Goal: Transaction & Acquisition: Purchase product/service

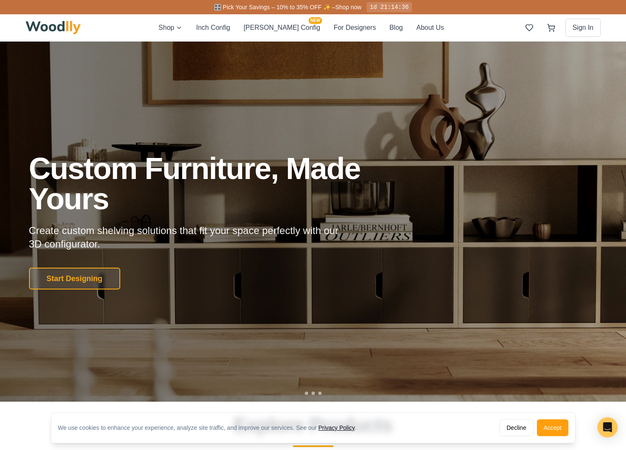
scroll to position [368, 0]
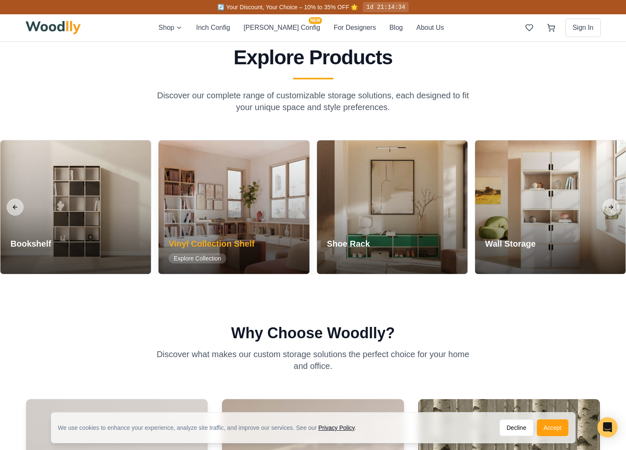
click at [248, 211] on div at bounding box center [234, 207] width 151 height 134
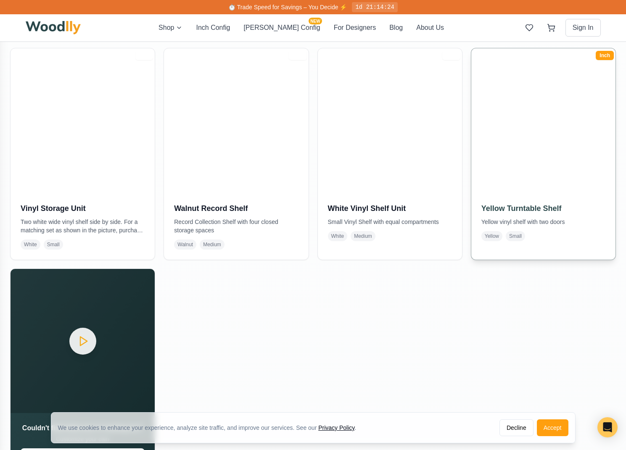
scroll to position [856, 0]
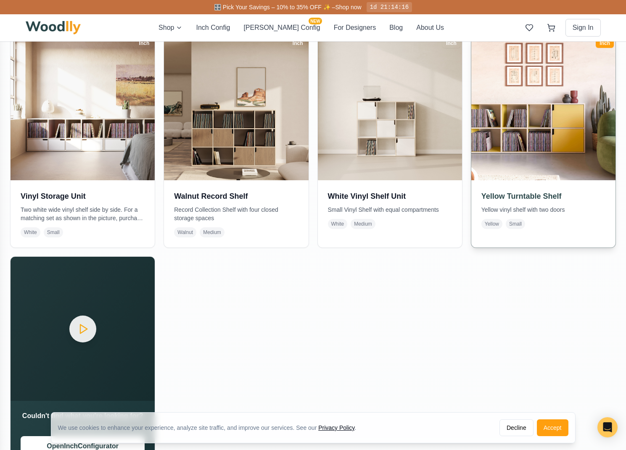
click at [535, 171] on img at bounding box center [543, 107] width 151 height 151
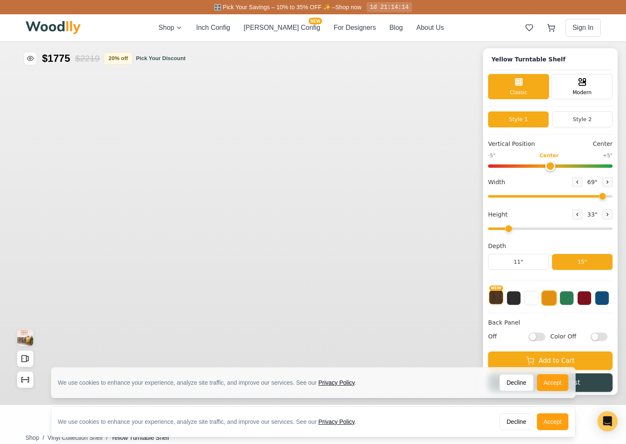
type input "69"
type input "2"
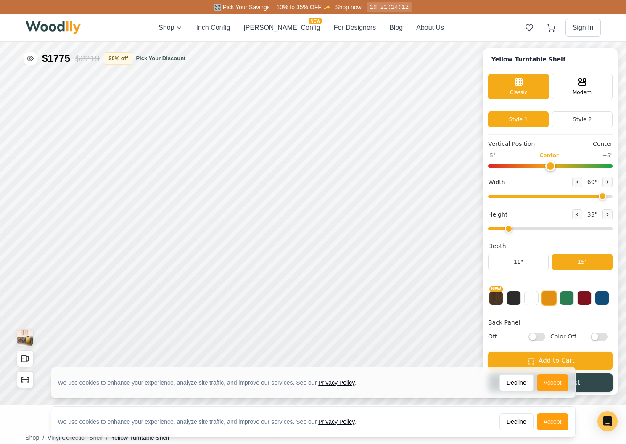
scroll to position [3, 0]
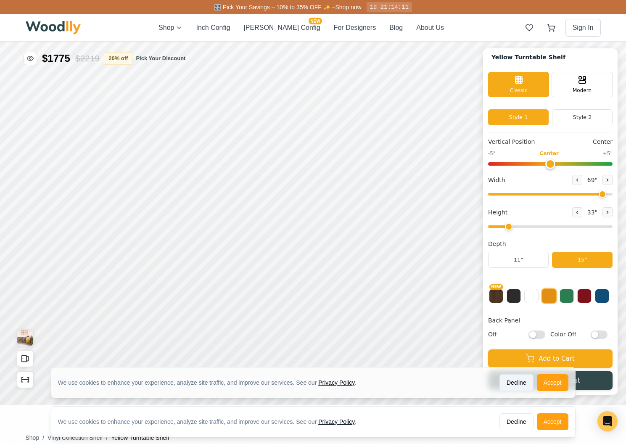
click at [515, 383] on button "Decline" at bounding box center [516, 382] width 34 height 17
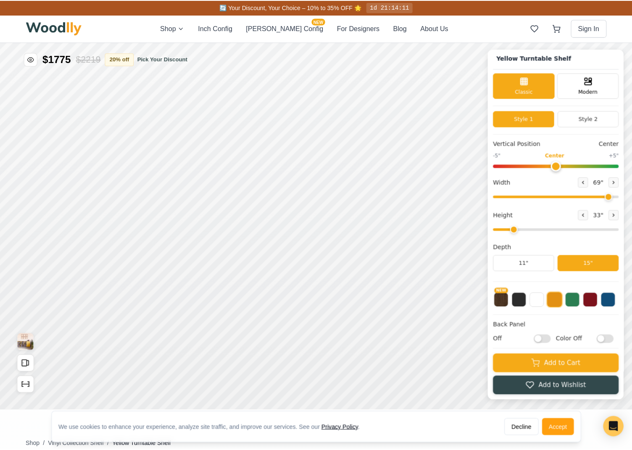
scroll to position [24, 0]
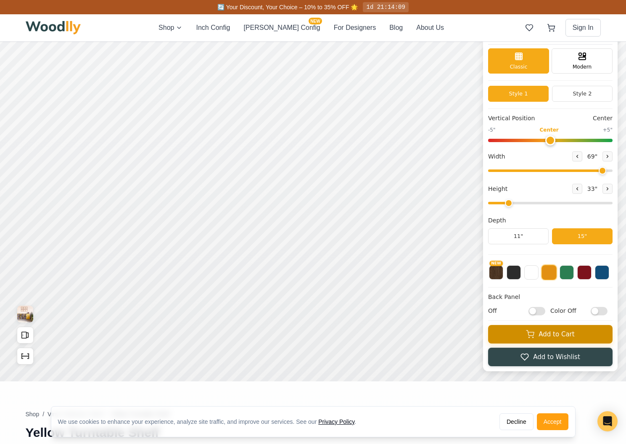
click at [563, 336] on button "Add to Cart" at bounding box center [550, 334] width 124 height 18
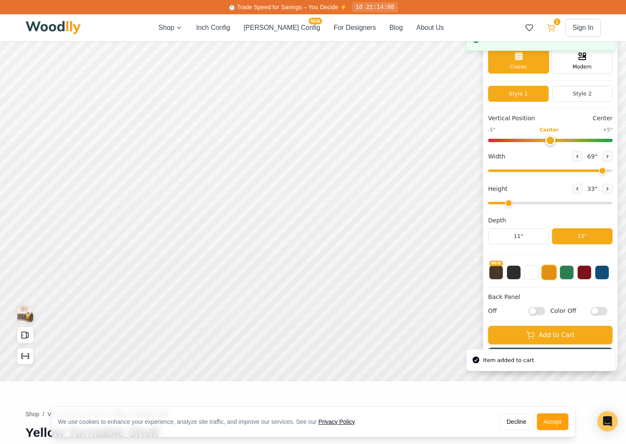
click at [551, 26] on icon at bounding box center [551, 28] width 8 height 8
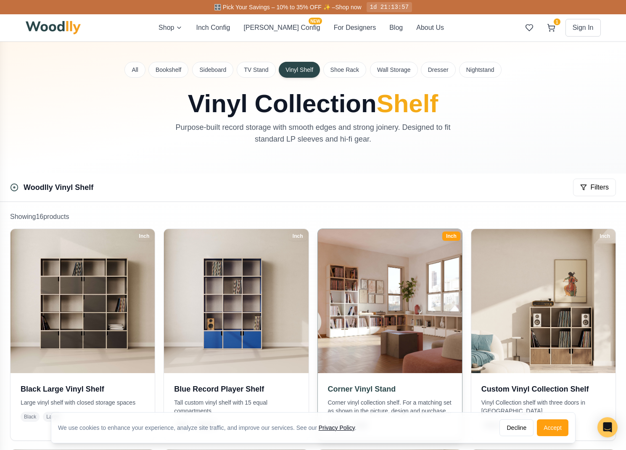
click at [363, 395] on h3 "Corner Vinyl Stand" at bounding box center [390, 389] width 124 height 12
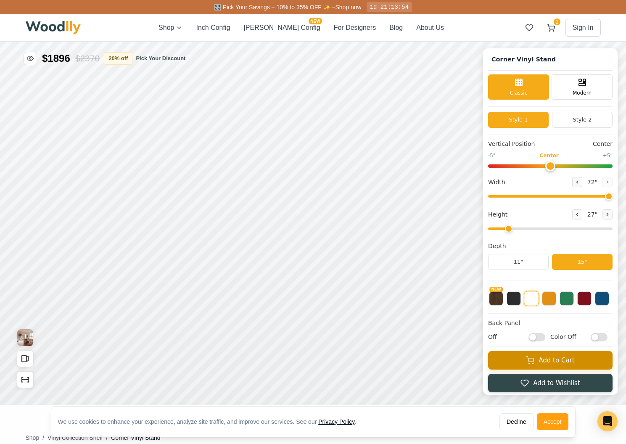
click at [577, 368] on button "Add to Cart" at bounding box center [550, 360] width 124 height 18
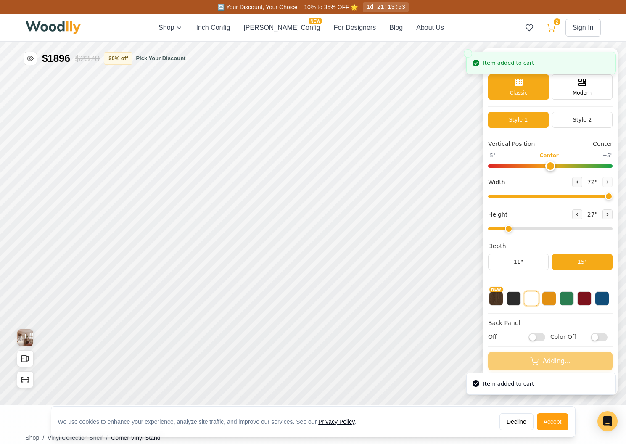
click at [555, 29] on icon at bounding box center [551, 28] width 8 height 8
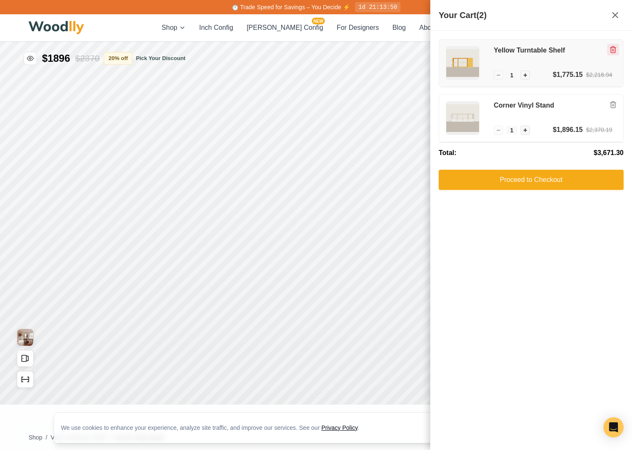
click at [612, 52] on icon "Remove item" at bounding box center [614, 50] width 8 height 8
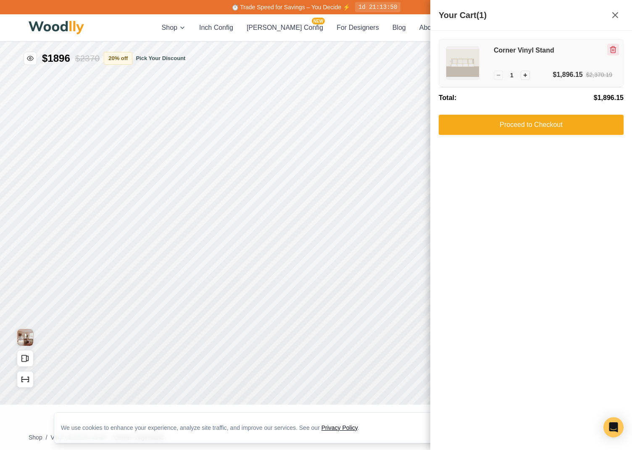
click at [617, 46] on icon "Remove item" at bounding box center [614, 50] width 8 height 8
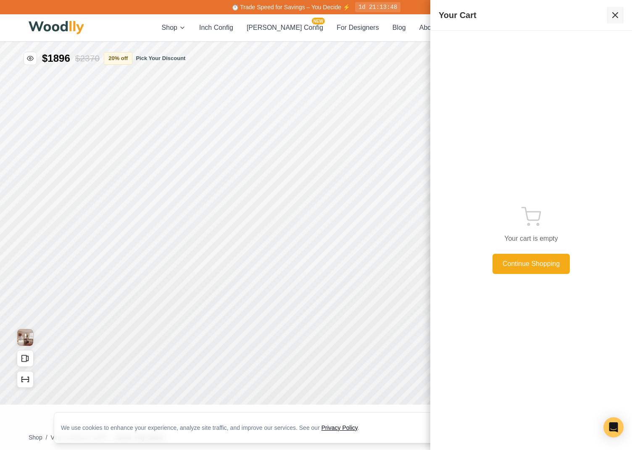
click at [619, 15] on icon at bounding box center [615, 15] width 10 height 10
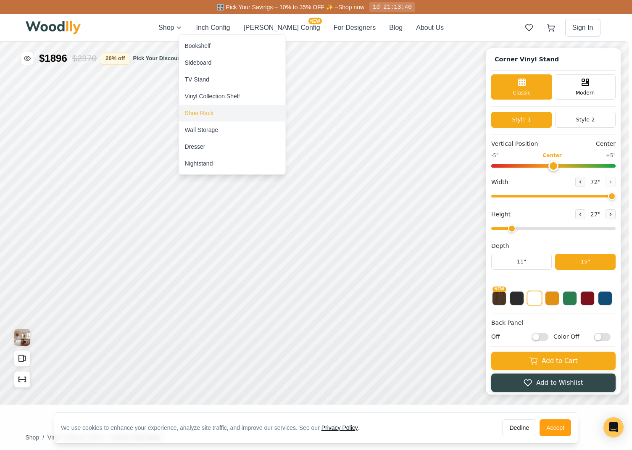
click at [203, 113] on div "Shoe Rack" at bounding box center [199, 113] width 29 height 8
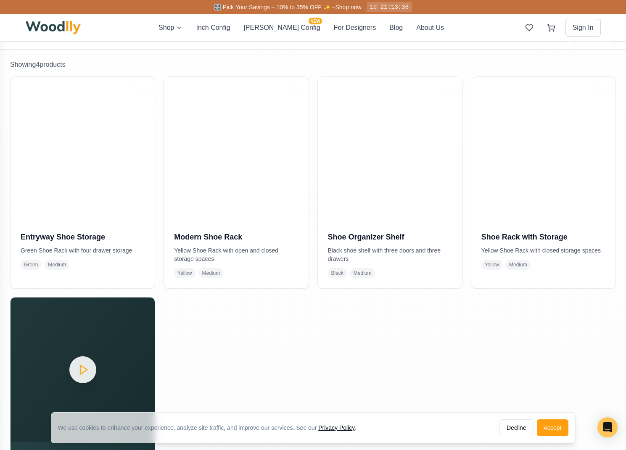
scroll to position [208, 0]
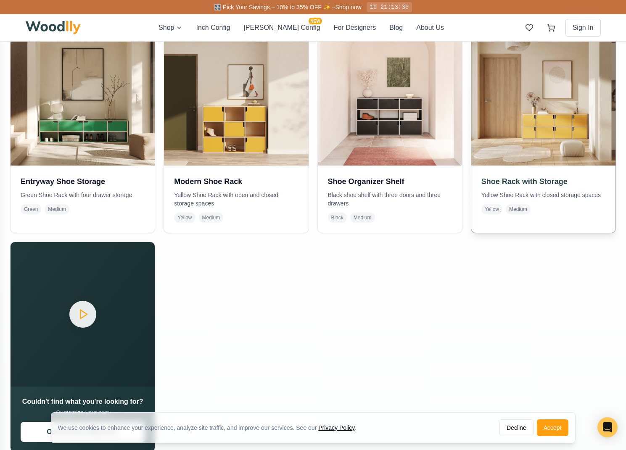
click at [524, 113] on img at bounding box center [543, 93] width 151 height 151
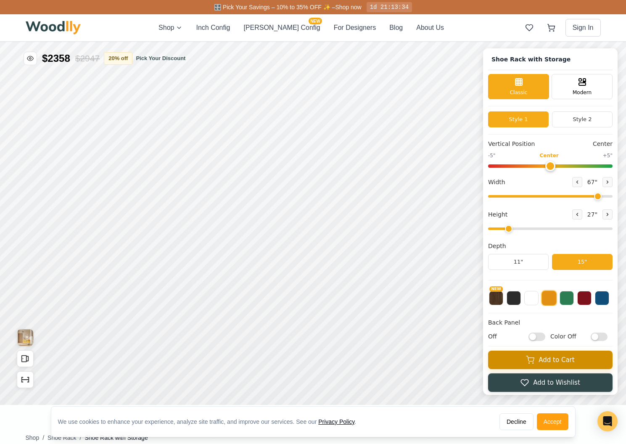
click at [555, 360] on button "Add to Cart" at bounding box center [550, 360] width 124 height 18
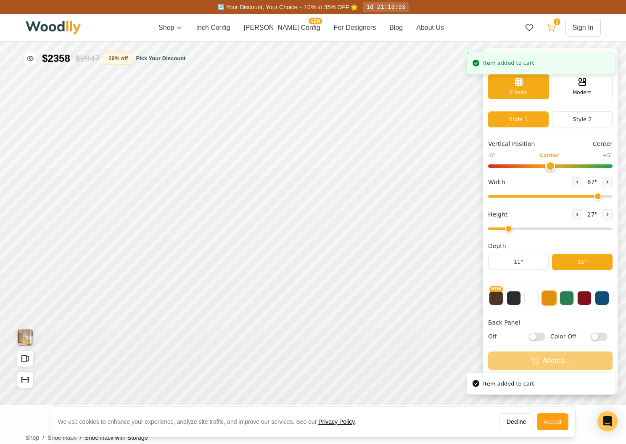
click at [555, 26] on button "1" at bounding box center [551, 27] width 15 height 15
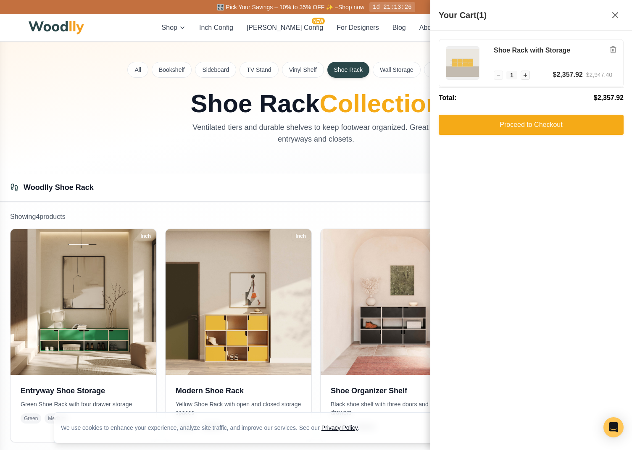
click at [617, 18] on icon at bounding box center [615, 15] width 10 height 10
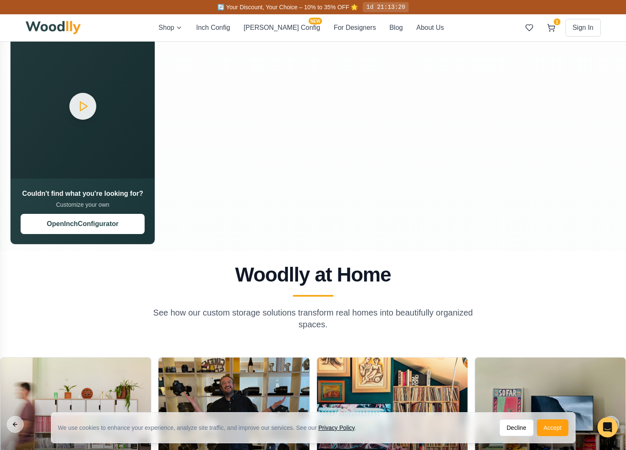
scroll to position [625, 0]
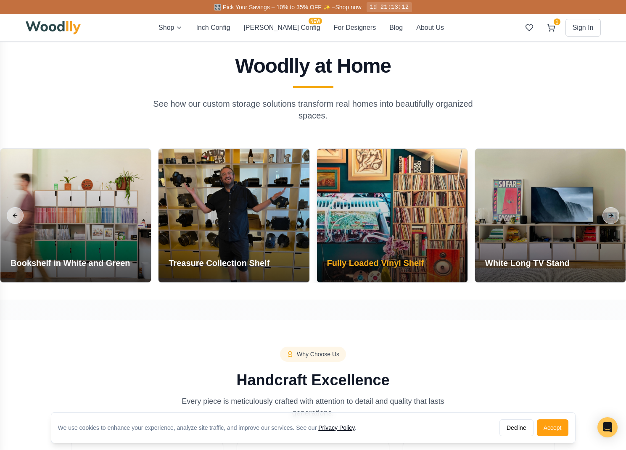
click at [399, 223] on div at bounding box center [392, 216] width 151 height 134
click at [412, 264] on h3 "Fully Loaded Vinyl Shelf" at bounding box center [375, 263] width 97 height 12
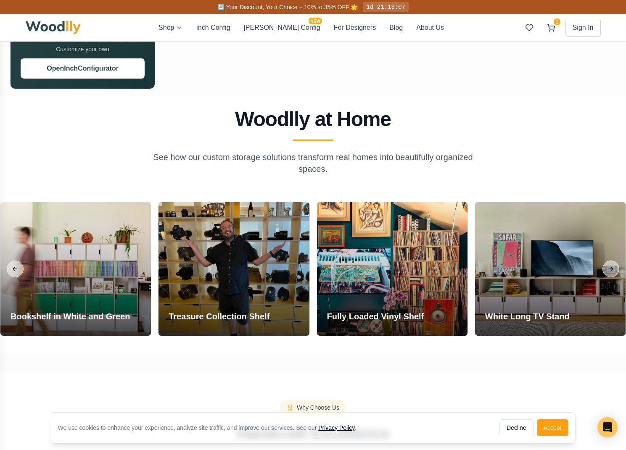
scroll to position [500, 0]
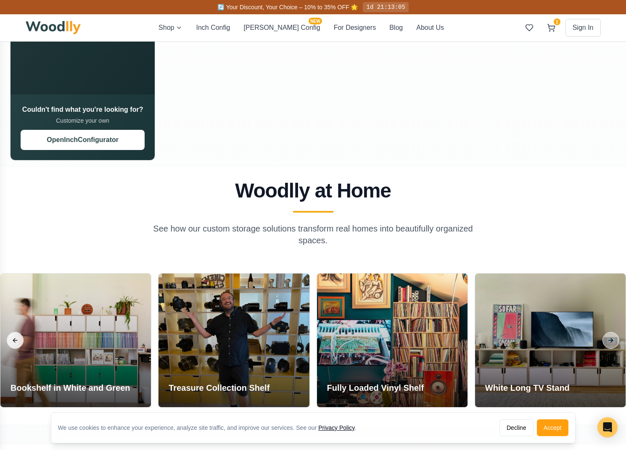
click at [19, 340] on button "Previous slide" at bounding box center [15, 340] width 17 height 17
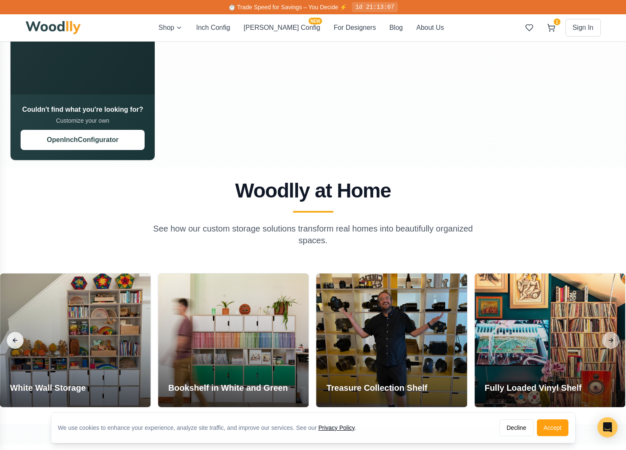
click at [18, 340] on button "Previous slide" at bounding box center [15, 340] width 17 height 17
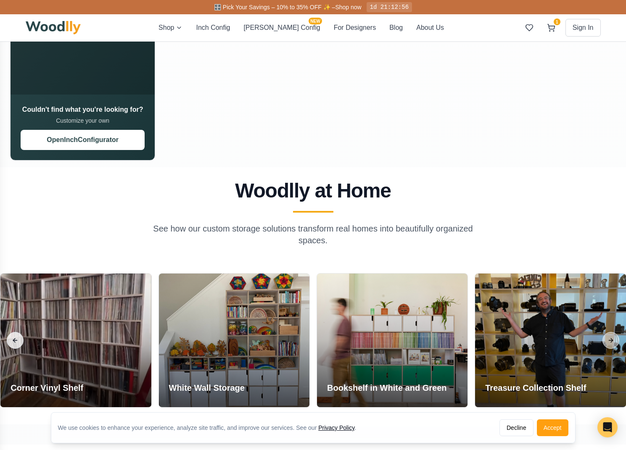
click at [18, 340] on button "Previous slide" at bounding box center [15, 340] width 17 height 17
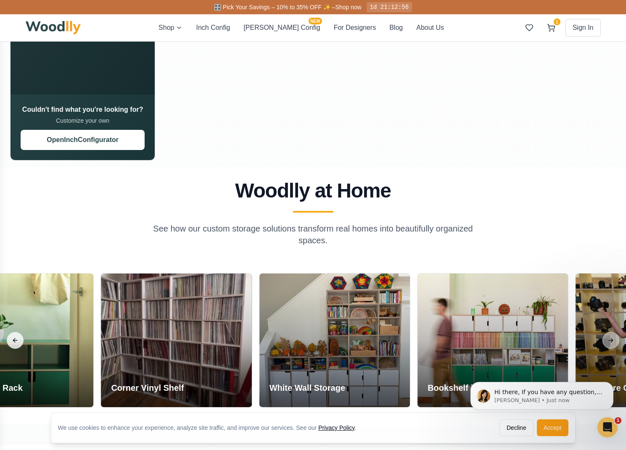
scroll to position [0, 0]
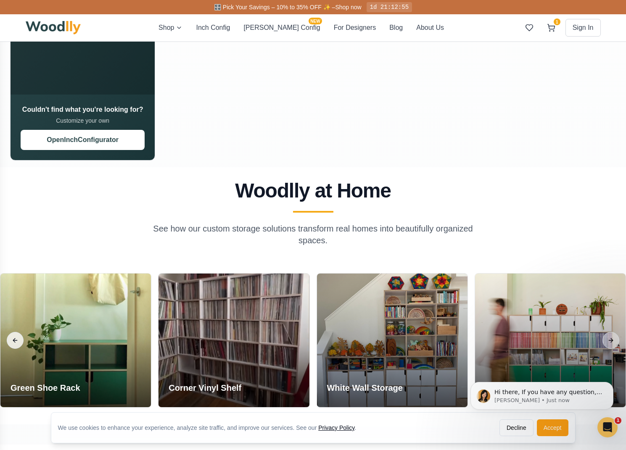
click at [18, 340] on button "Previous slide" at bounding box center [15, 340] width 17 height 17
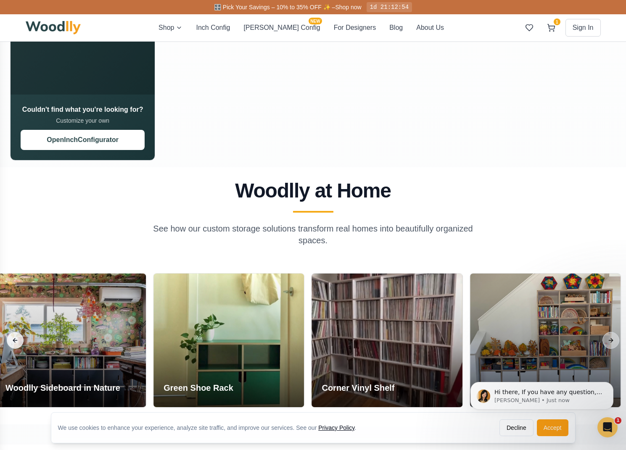
click at [18, 340] on button "Previous slide" at bounding box center [15, 340] width 17 height 17
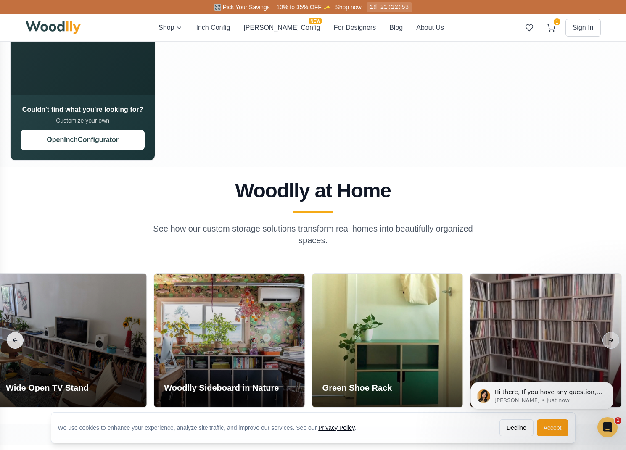
click at [18, 340] on button "Previous slide" at bounding box center [15, 340] width 17 height 17
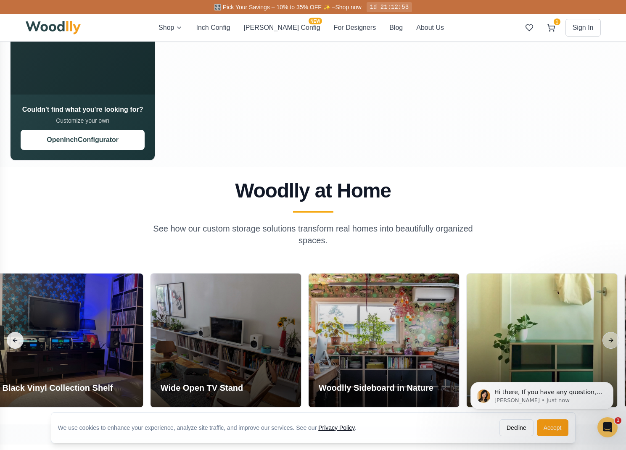
click at [18, 340] on button "Previous slide" at bounding box center [15, 340] width 17 height 17
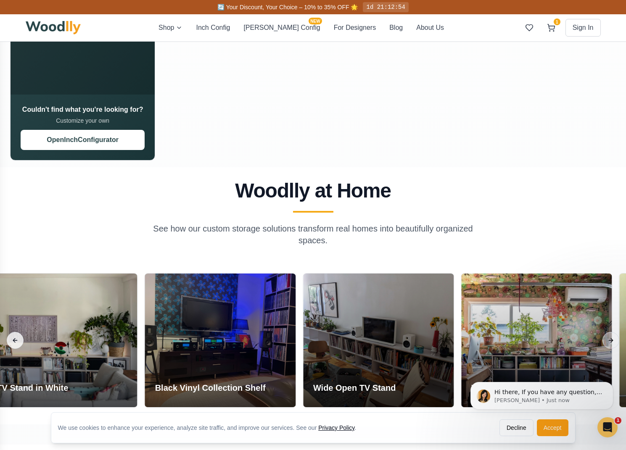
click at [18, 340] on button "Previous slide" at bounding box center [15, 340] width 17 height 17
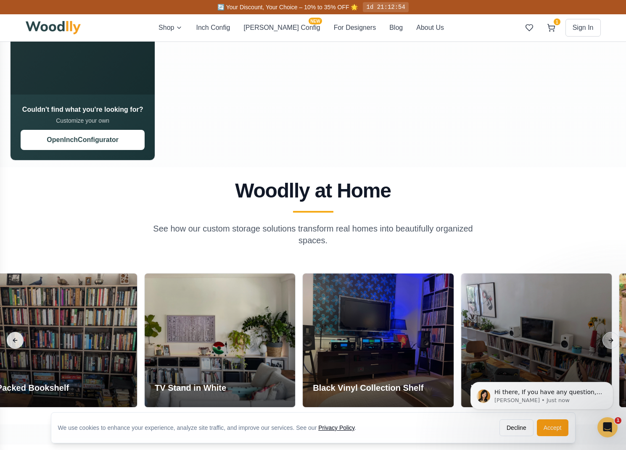
click at [18, 340] on button "Previous slide" at bounding box center [15, 340] width 17 height 17
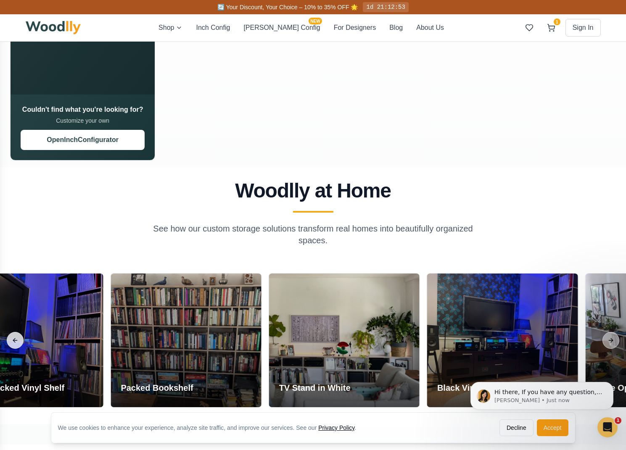
click at [18, 340] on button "Previous slide" at bounding box center [15, 340] width 17 height 17
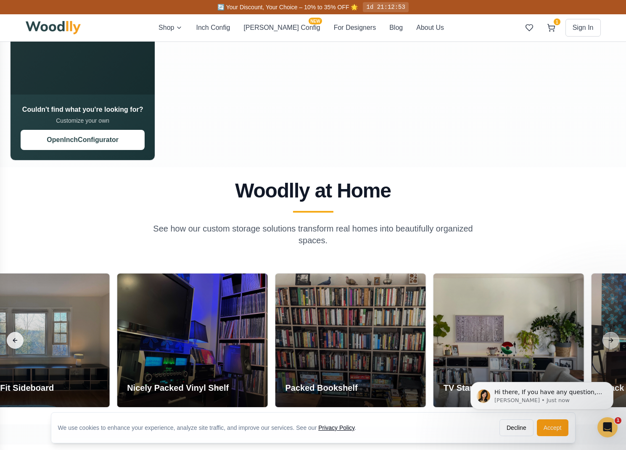
click at [18, 340] on button "Previous slide" at bounding box center [15, 340] width 17 height 17
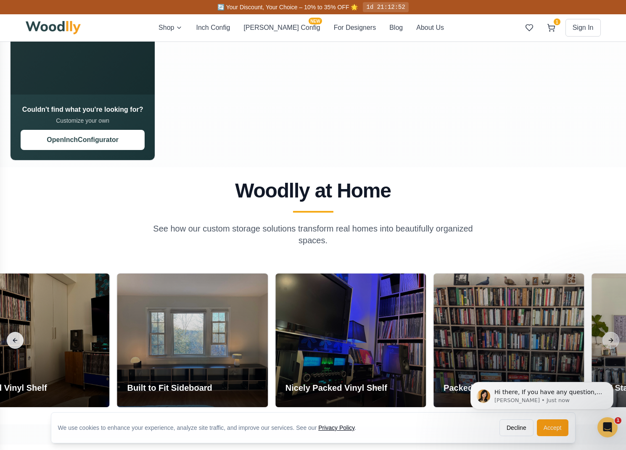
click at [18, 340] on button "Previous slide" at bounding box center [15, 340] width 17 height 17
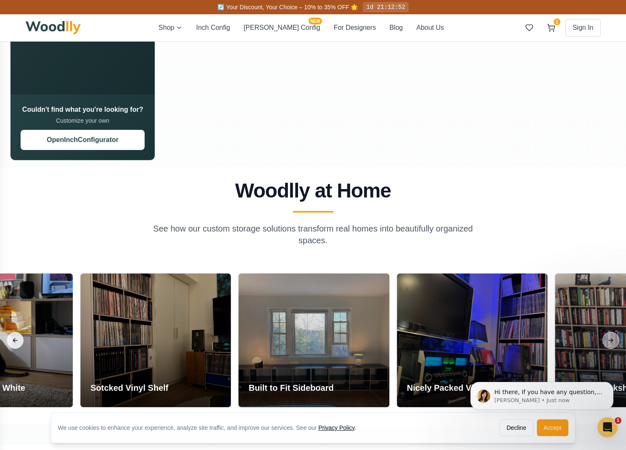
click at [18, 340] on button "Previous slide" at bounding box center [15, 340] width 17 height 17
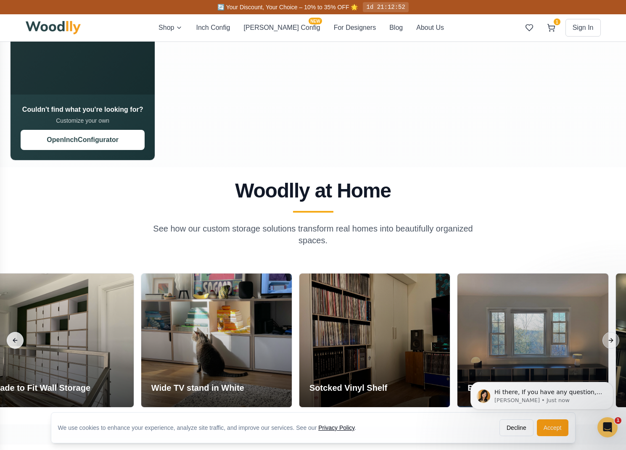
click at [18, 340] on button "Previous slide" at bounding box center [15, 340] width 17 height 17
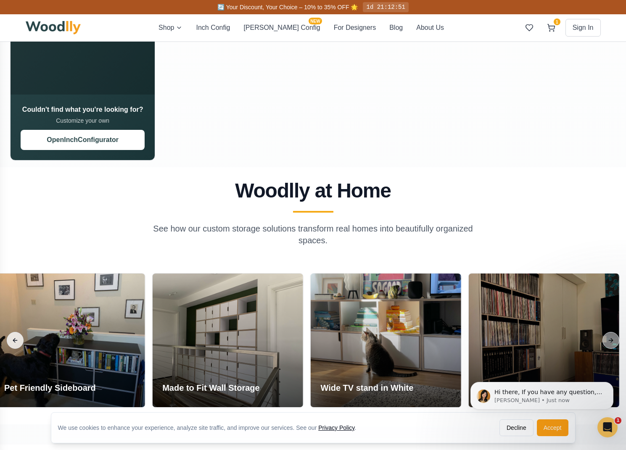
click at [18, 340] on button "Previous slide" at bounding box center [15, 340] width 17 height 17
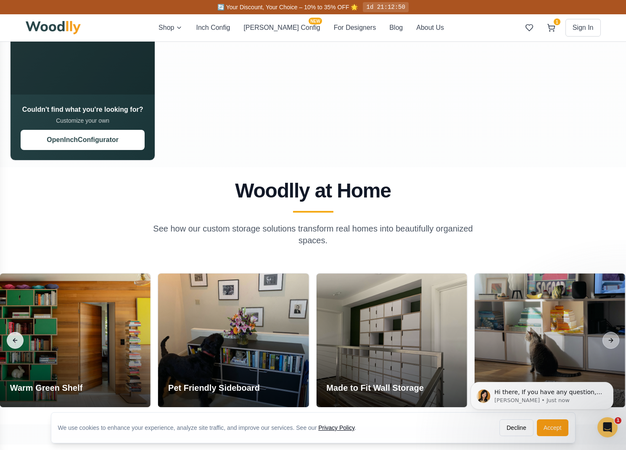
click at [18, 340] on button "Previous slide" at bounding box center [15, 340] width 17 height 17
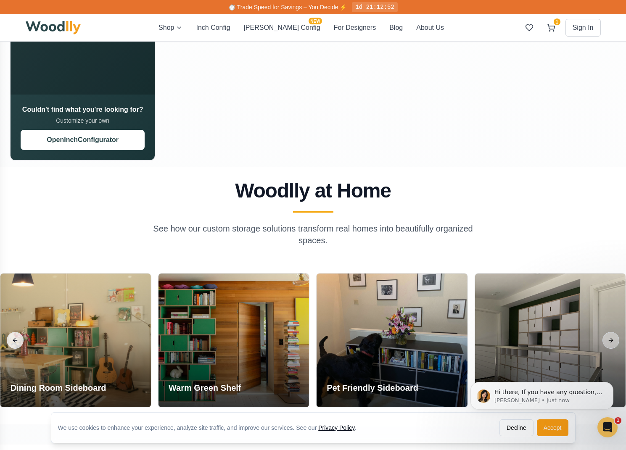
click at [18, 340] on button "Previous slide" at bounding box center [15, 340] width 17 height 17
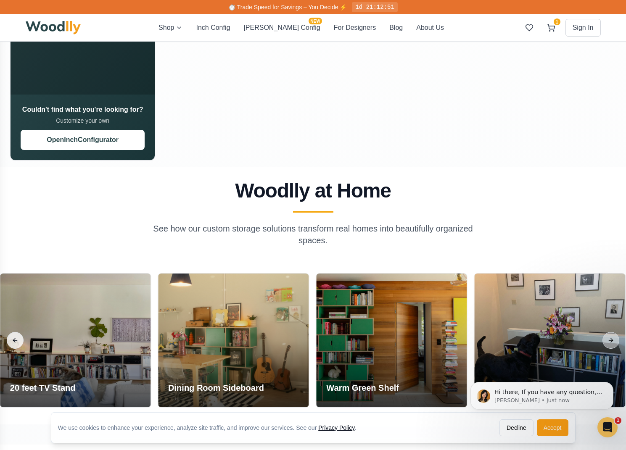
click at [18, 340] on button "Previous slide" at bounding box center [15, 340] width 17 height 17
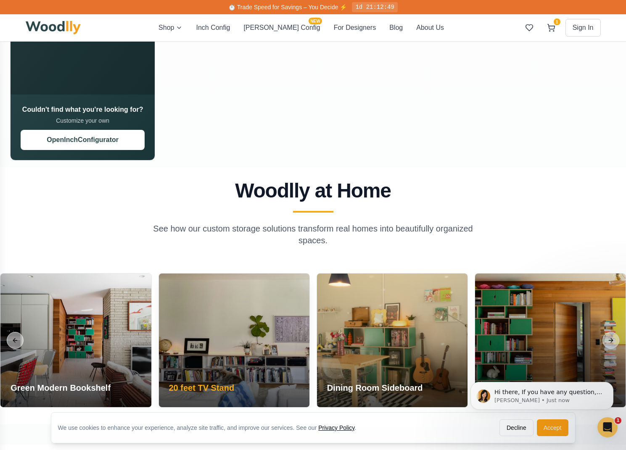
click at [240, 333] on div at bounding box center [234, 341] width 151 height 134
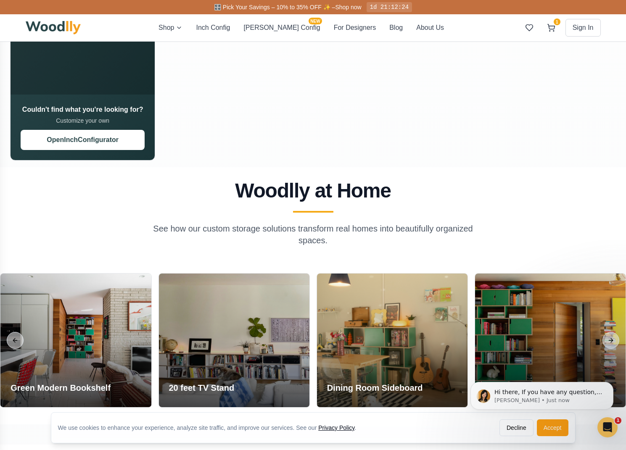
scroll to position [940, 0]
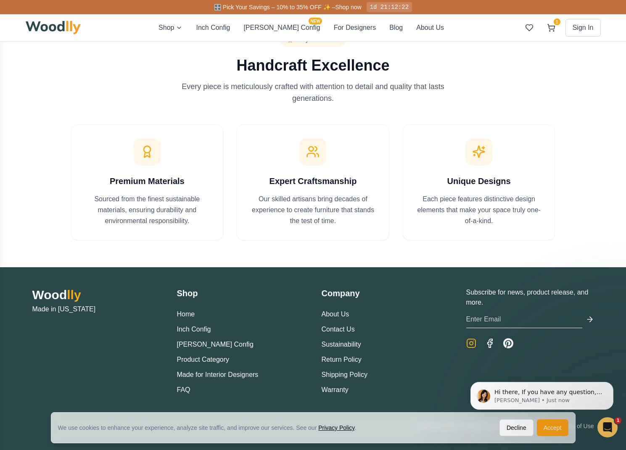
click at [467, 343] on icon "Instagram" at bounding box center [471, 343] width 10 height 10
